Goal: Task Accomplishment & Management: Use online tool/utility

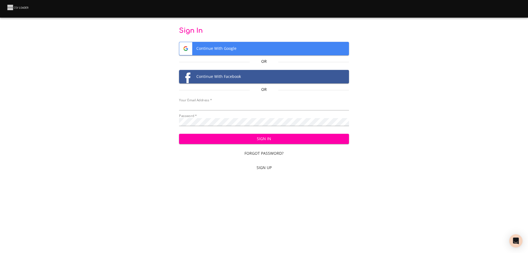
type input "[EMAIL_ADDRESS][DOMAIN_NAME]"
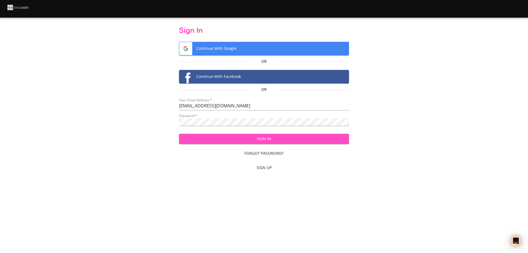
click at [274, 139] on span "Sign In" at bounding box center [263, 138] width 161 height 7
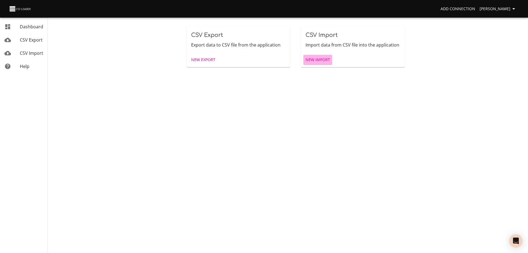
click at [312, 58] on span "New Import" at bounding box center [317, 59] width 24 height 7
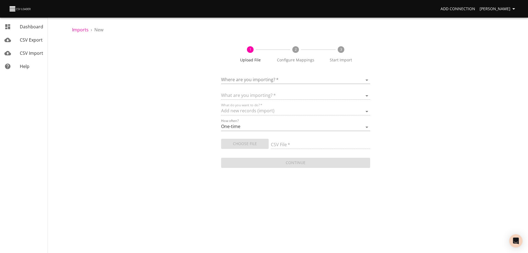
click at [287, 79] on body "Add Connection [PERSON_NAME] Dashboard CSV Export CSV Import Help Imports › New…" at bounding box center [264, 126] width 528 height 253
click at [284, 80] on div "HubSpot" at bounding box center [303, 80] width 125 height 13
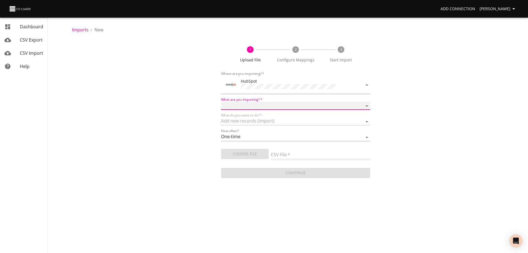
click at [268, 102] on select "Calls Companies Contacts Deals Emails Line items Meetings Notes Products Tasks …" at bounding box center [295, 106] width 149 height 8
select select "deals"
click at [221, 102] on select "Calls Companies Contacts Deals Emails Line items Meetings Notes Products Tasks …" at bounding box center [295, 106] width 149 height 8
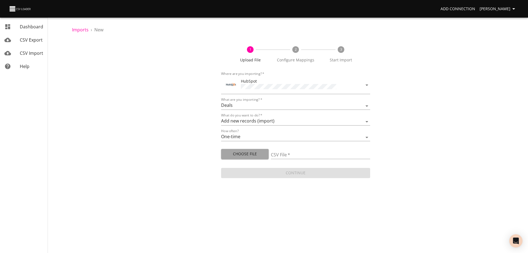
click at [243, 152] on span "Choose File" at bounding box center [244, 153] width 39 height 7
type input "Doctor Daily Sales 08202025.csv"
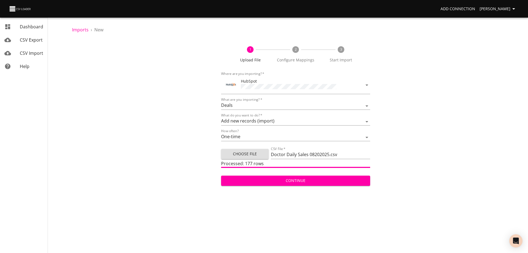
click at [248, 154] on span "Choose File" at bounding box center [244, 153] width 39 height 7
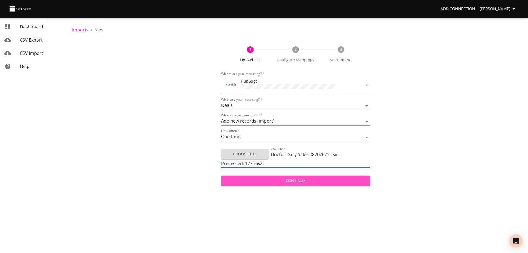
click at [303, 178] on span "Continue" at bounding box center [295, 180] width 140 height 7
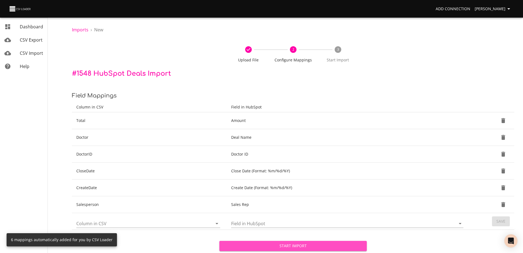
click at [302, 243] on span "Start Import" at bounding box center [293, 245] width 139 height 7
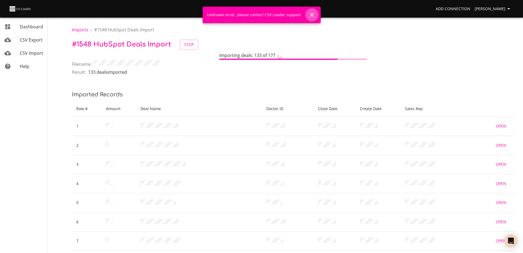
click at [311, 14] on icon "Close" at bounding box center [312, 15] width 7 height 7
